Goal: Task Accomplishment & Management: Complete application form

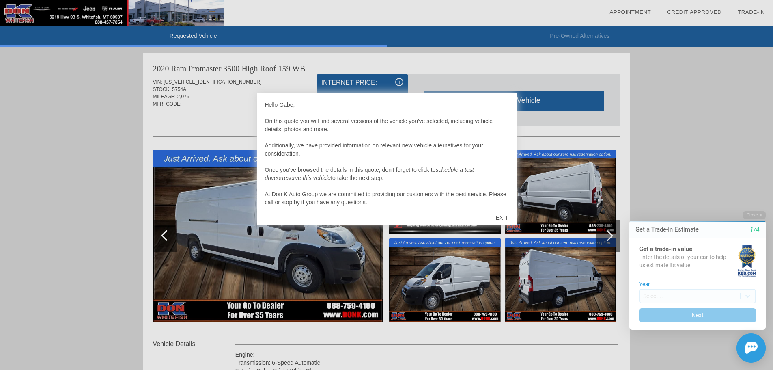
click at [501, 216] on div "EXIT" at bounding box center [501, 217] width 29 height 24
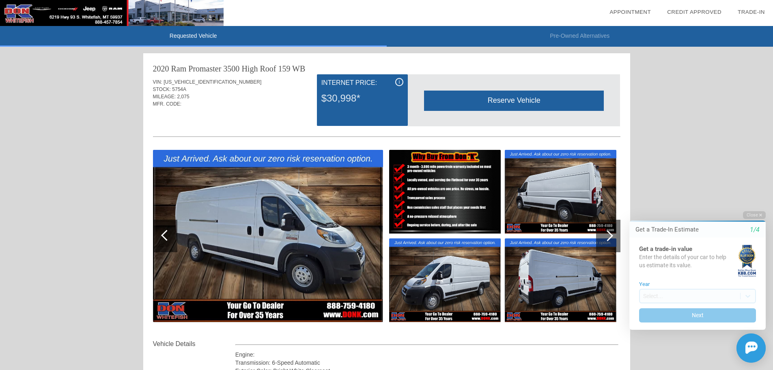
click at [431, 183] on img at bounding box center [445, 192] width 112 height 84
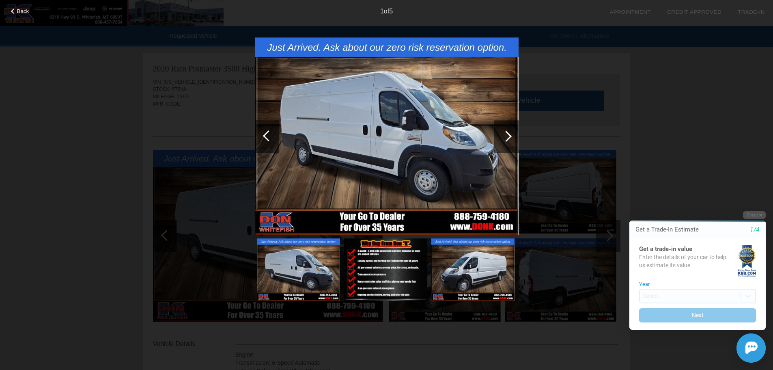
click at [389, 269] on img at bounding box center [385, 269] width 83 height 62
click at [262, 138] on div at bounding box center [267, 136] width 24 height 32
click at [627, 80] on div "Back 1 of 5" at bounding box center [386, 185] width 773 height 370
drag, startPoint x: 710, startPoint y: 107, endPoint x: 713, endPoint y: 151, distance: 44.7
click at [710, 107] on div "Back 1 of 5" at bounding box center [386, 185] width 773 height 370
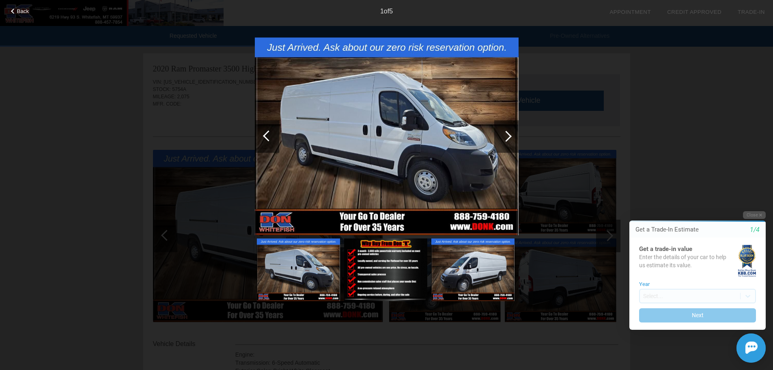
click at [757, 17] on li "collections_bookmark Trade-In" at bounding box center [750, 12] width 43 height 24
click at [16, 7] on div "1 of 5" at bounding box center [386, 8] width 773 height 16
click at [18, 9] on span "Back" at bounding box center [23, 11] width 12 height 6
